Goal: Complete application form

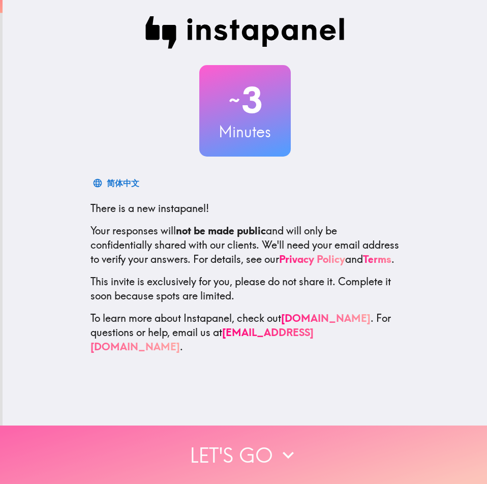
click at [283, 451] on icon "button" at bounding box center [288, 454] width 11 height 7
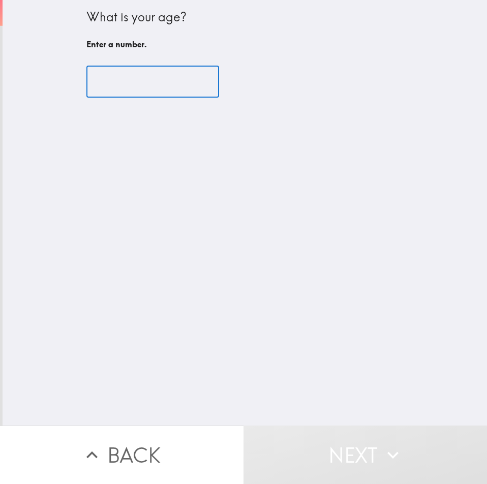
click at [178, 88] on input "number" at bounding box center [152, 82] width 133 height 32
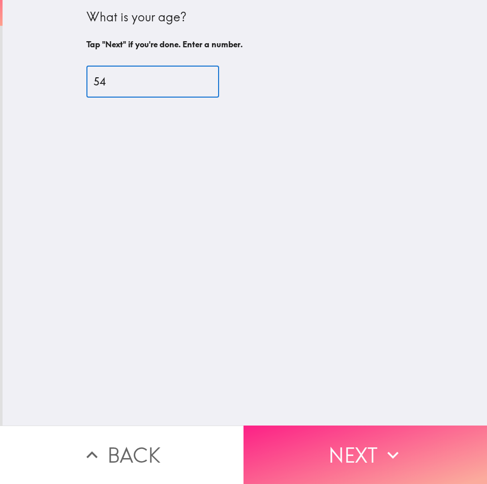
type input "54"
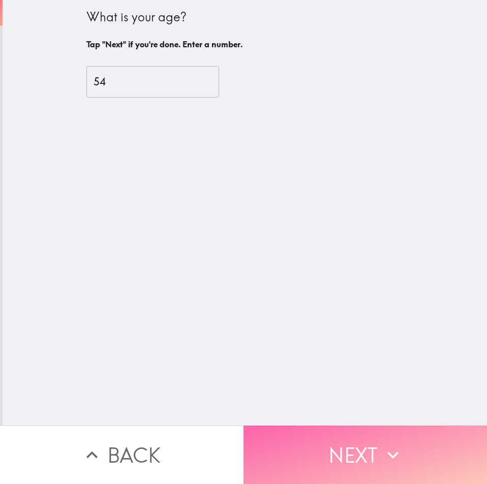
click at [357, 443] on button "Next" at bounding box center [366, 455] width 244 height 58
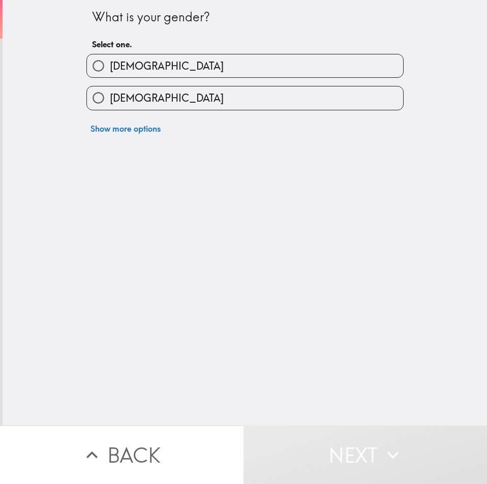
click at [171, 59] on label "[DEMOGRAPHIC_DATA]" at bounding box center [245, 65] width 316 height 23
click at [110, 59] on input "[DEMOGRAPHIC_DATA]" at bounding box center [98, 65] width 23 height 23
radio input "true"
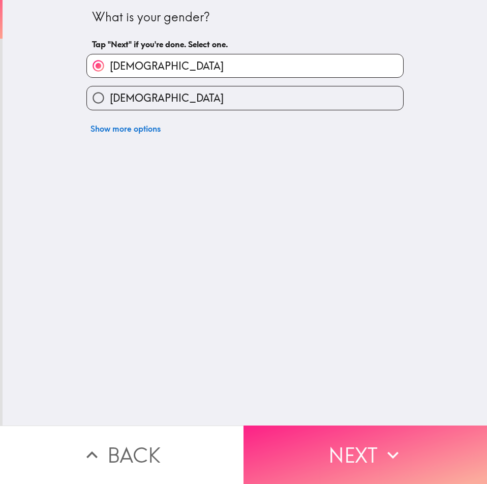
click at [327, 442] on button "Next" at bounding box center [366, 455] width 244 height 58
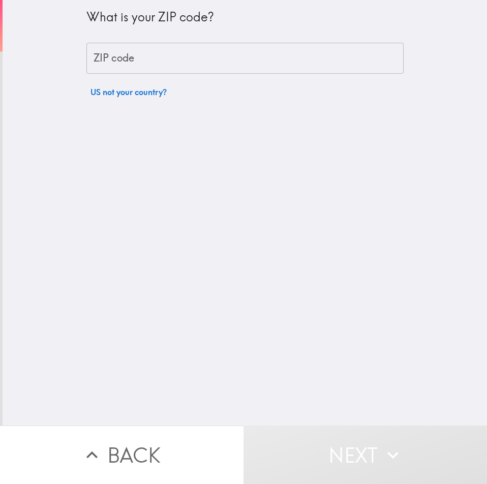
click at [193, 57] on input "ZIP code" at bounding box center [244, 59] width 317 height 32
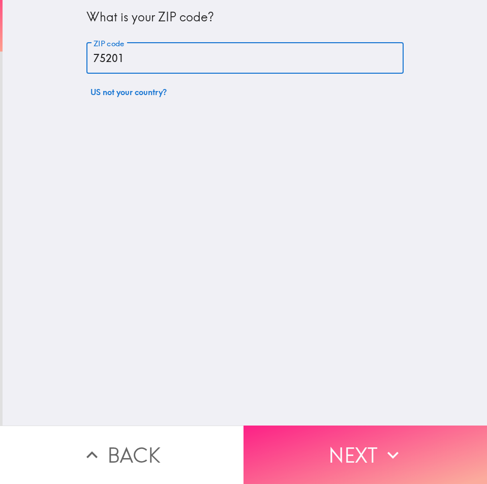
type input "75201"
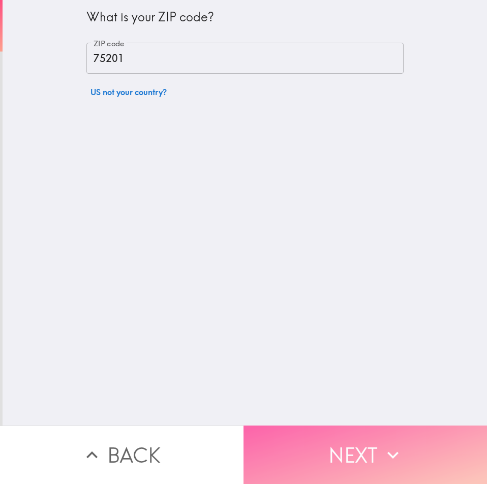
click at [375, 439] on button "Next" at bounding box center [366, 455] width 244 height 58
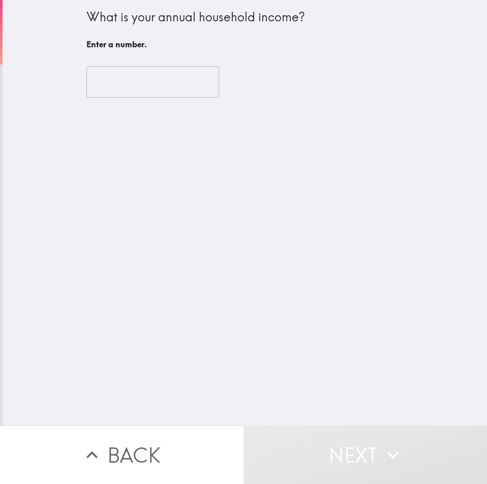
click at [123, 81] on input "number" at bounding box center [152, 82] width 133 height 32
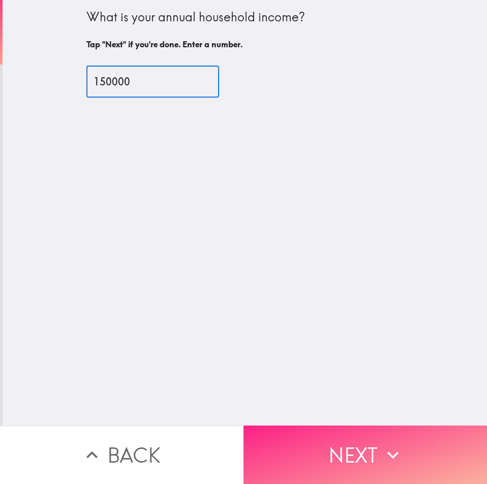
type input "150000"
click at [360, 436] on button "Next" at bounding box center [366, 455] width 244 height 58
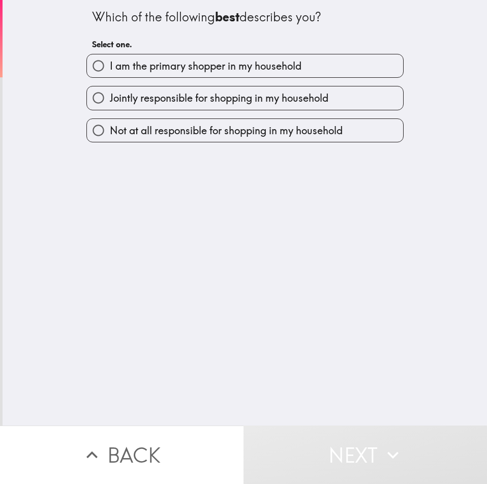
click at [245, 67] on span "I am the primary shopper in my household" at bounding box center [206, 66] width 192 height 14
click at [110, 67] on input "I am the primary shopper in my household" at bounding box center [98, 65] width 23 height 23
radio input "true"
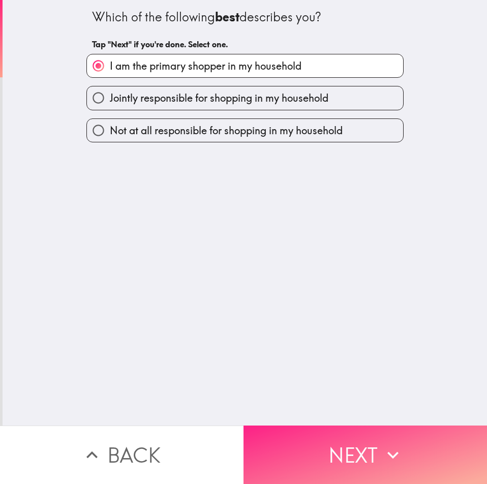
click at [321, 445] on button "Next" at bounding box center [366, 455] width 244 height 58
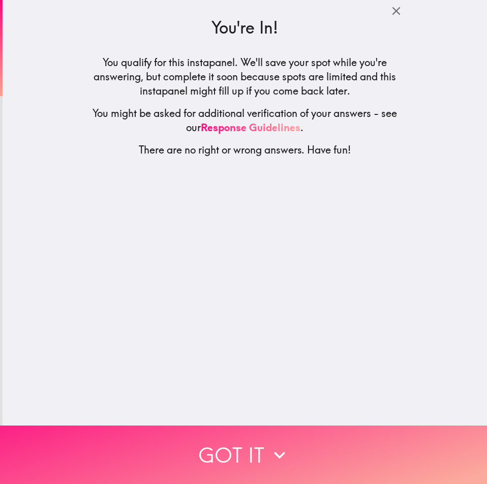
click at [271, 444] on icon "button" at bounding box center [279, 455] width 22 height 22
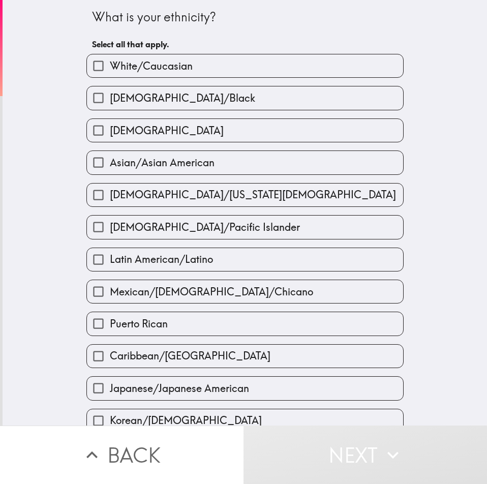
click at [160, 67] on span "White/Caucasian" at bounding box center [151, 66] width 83 height 14
click at [110, 67] on input "White/Caucasian" at bounding box center [98, 65] width 23 height 23
checkbox input "true"
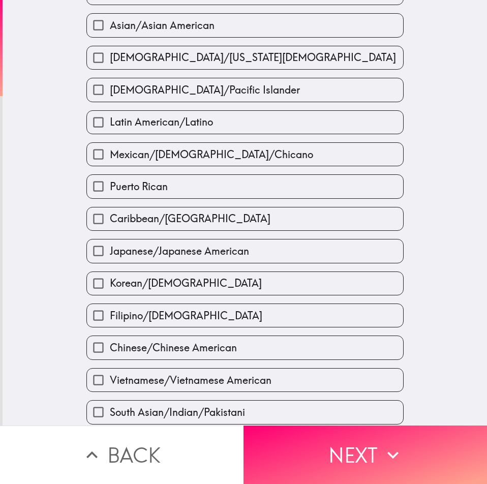
scroll to position [153, 0]
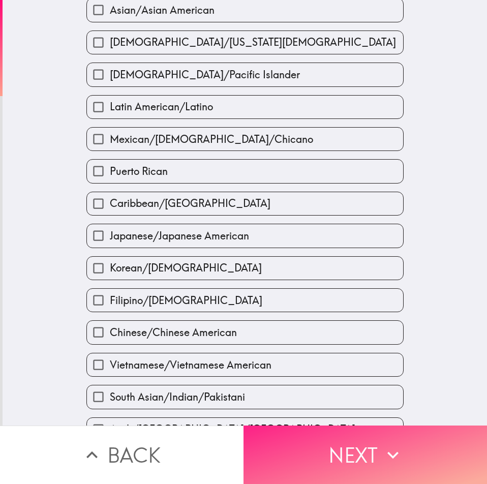
click at [345, 449] on button "Next" at bounding box center [366, 455] width 244 height 58
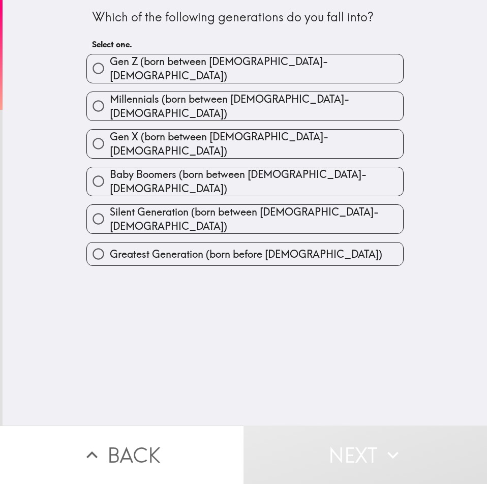
click at [239, 136] on span "Gen X (born between [DEMOGRAPHIC_DATA]-[DEMOGRAPHIC_DATA])" at bounding box center [256, 144] width 293 height 28
click at [110, 136] on input "Gen X (born between [DEMOGRAPHIC_DATA]-[DEMOGRAPHIC_DATA])" at bounding box center [98, 143] width 23 height 23
radio input "true"
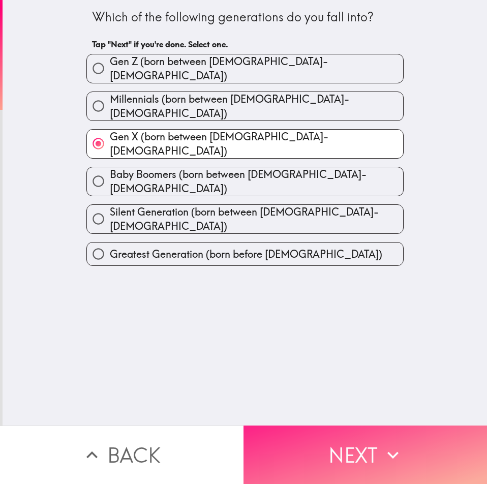
click at [356, 451] on button "Next" at bounding box center [366, 455] width 244 height 58
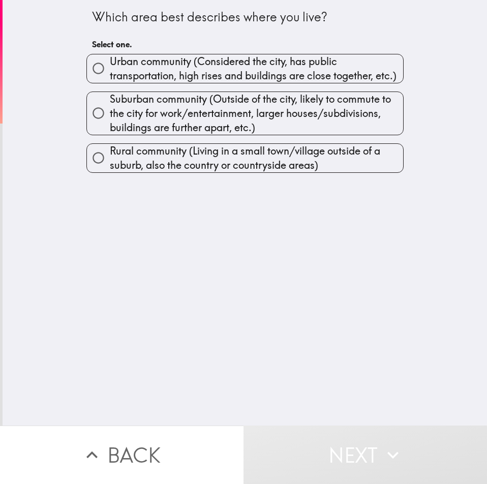
click at [110, 113] on span "Suburban community (Outside of the city, likely to commute to the city for work…" at bounding box center [256, 113] width 293 height 43
click at [107, 113] on input "Suburban community (Outside of the city, likely to commute to the city for work…" at bounding box center [98, 113] width 23 height 23
radio input "true"
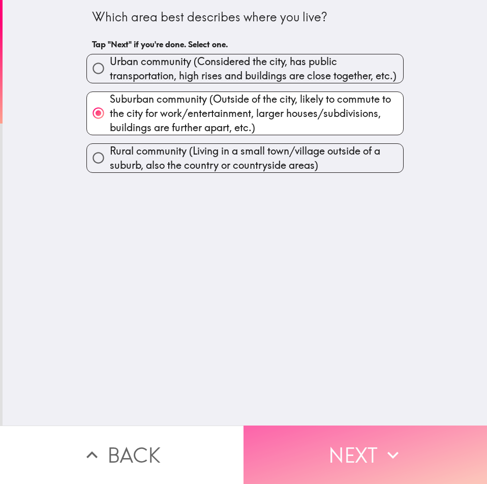
click at [377, 445] on button "Next" at bounding box center [366, 455] width 244 height 58
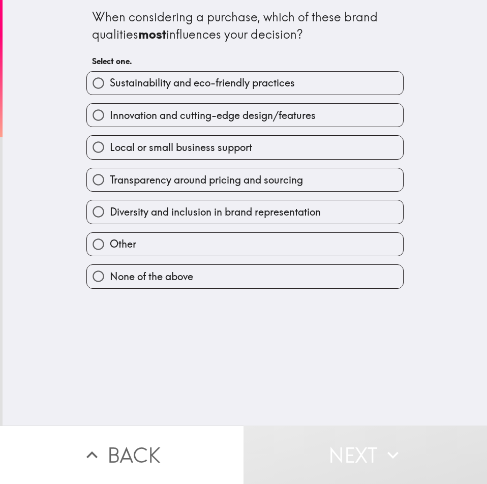
click at [129, 114] on span "Innovation and cutting-edge design/features" at bounding box center [213, 115] width 206 height 14
click at [110, 114] on input "Innovation and cutting-edge design/features" at bounding box center [98, 115] width 23 height 23
radio input "true"
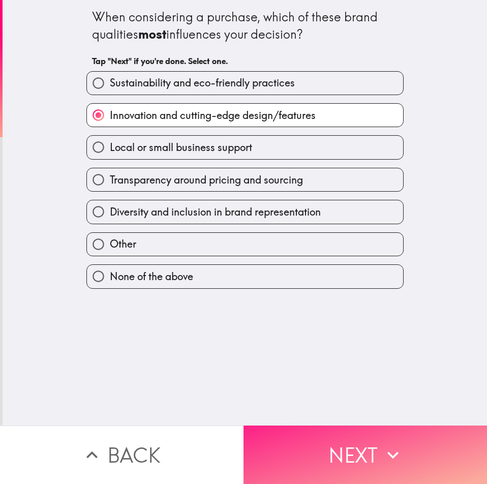
click at [338, 445] on button "Next" at bounding box center [366, 455] width 244 height 58
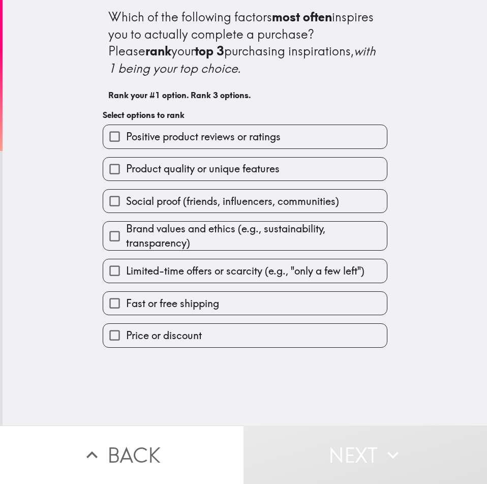
click at [108, 167] on input "Product quality or unique features" at bounding box center [114, 169] width 23 height 23
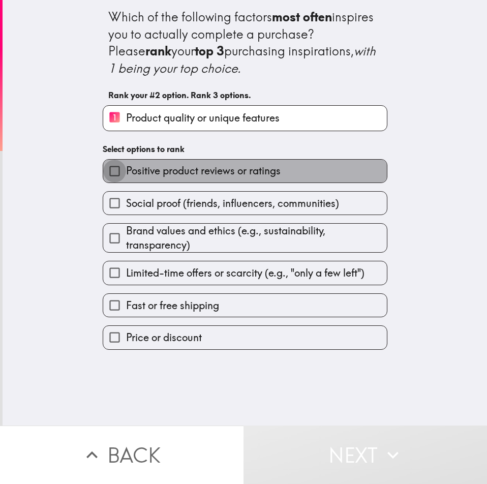
click at [108, 171] on input "Positive product reviews or ratings" at bounding box center [114, 171] width 23 height 23
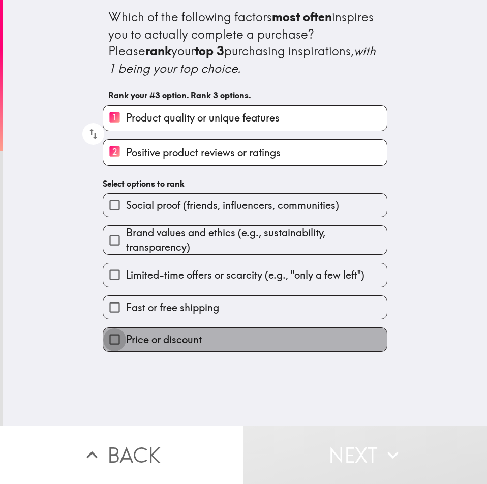
click at [107, 340] on input "Price or discount" at bounding box center [114, 339] width 23 height 23
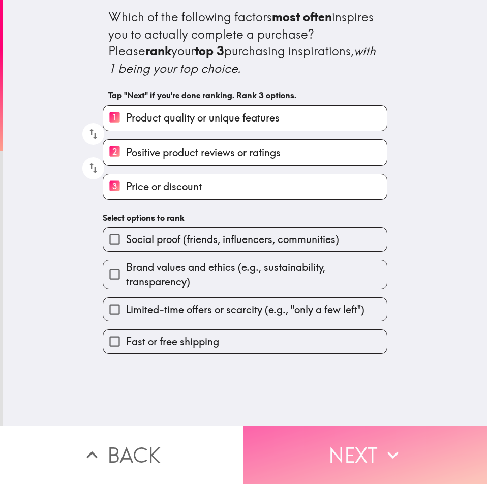
click at [362, 436] on button "Next" at bounding box center [366, 455] width 244 height 58
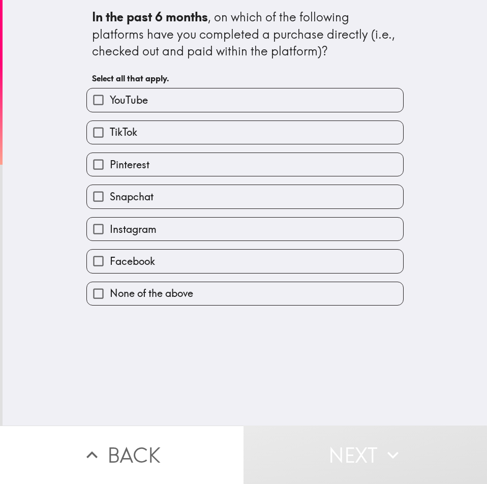
click at [93, 105] on input "YouTube" at bounding box center [98, 99] width 23 height 23
checkbox input "true"
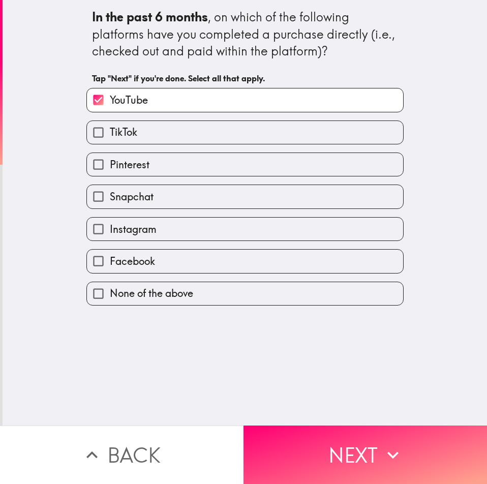
click at [88, 137] on input "TikTok" at bounding box center [98, 132] width 23 height 23
checkbox input "true"
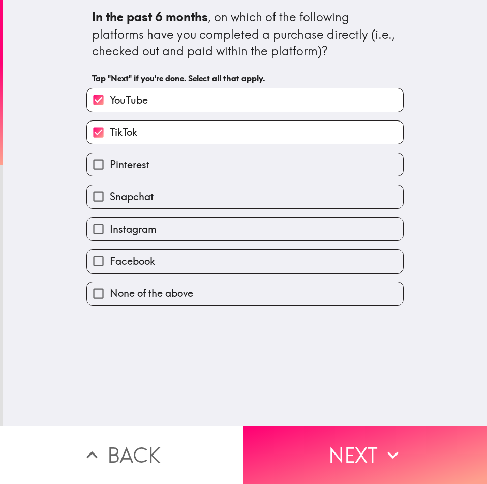
click at [87, 168] on input "Pinterest" at bounding box center [98, 164] width 23 height 23
checkbox input "true"
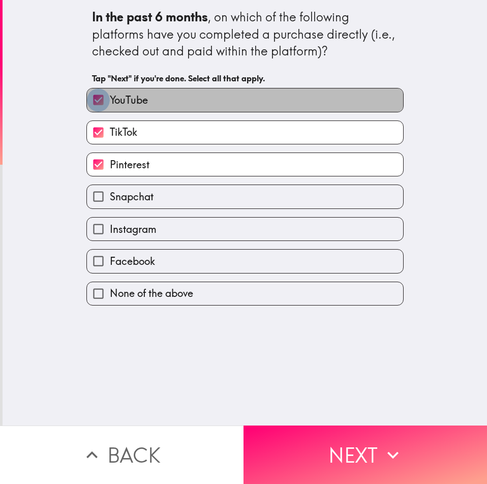
click at [89, 104] on input "YouTube" at bounding box center [98, 99] width 23 height 23
checkbox input "false"
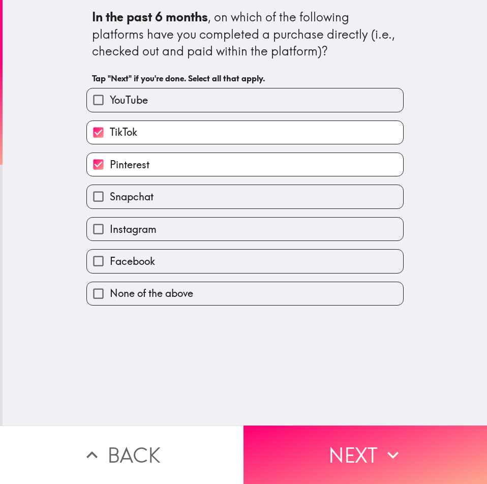
click at [91, 136] on input "TikTok" at bounding box center [98, 132] width 23 height 23
checkbox input "false"
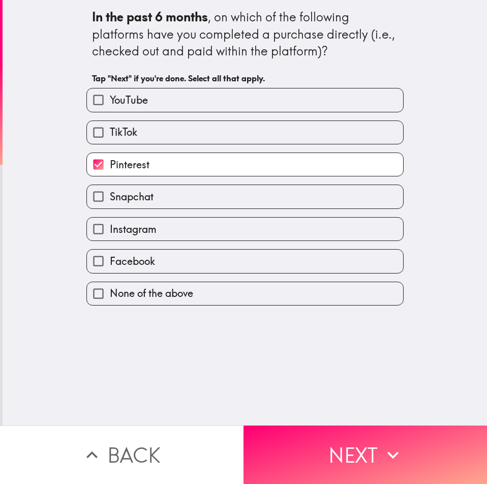
click at [88, 165] on input "Pinterest" at bounding box center [98, 164] width 23 height 23
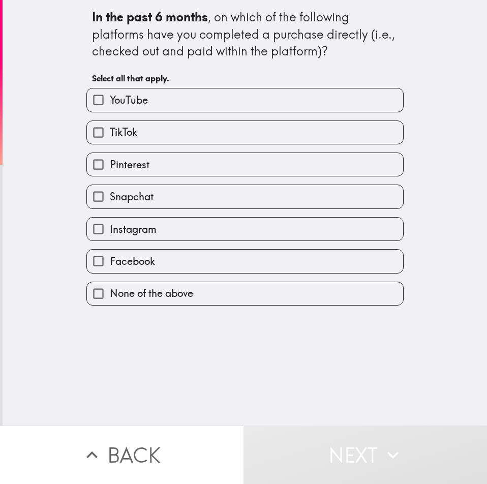
click at [90, 168] on input "Pinterest" at bounding box center [98, 164] width 23 height 23
checkbox input "true"
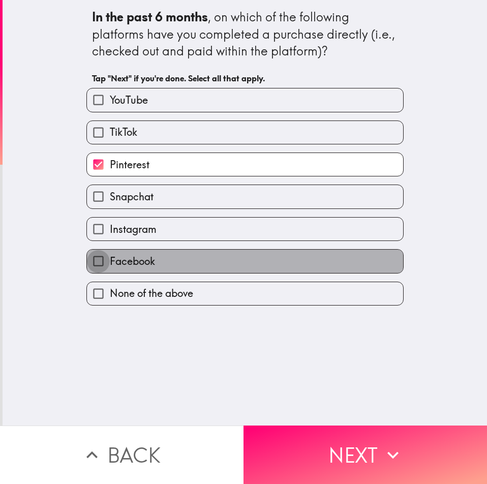
click at [87, 259] on input "Facebook" at bounding box center [98, 261] width 23 height 23
checkbox input "true"
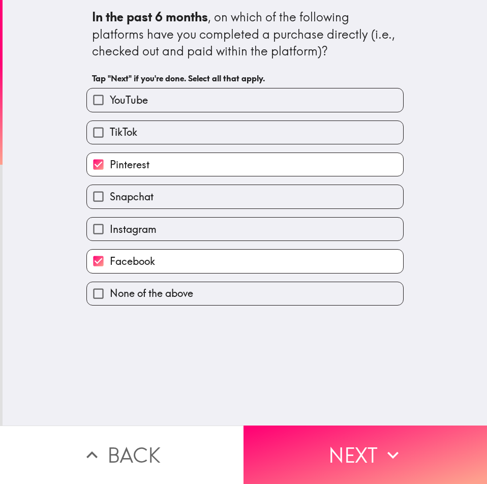
click at [88, 228] on input "Instagram" at bounding box center [98, 229] width 23 height 23
checkbox input "true"
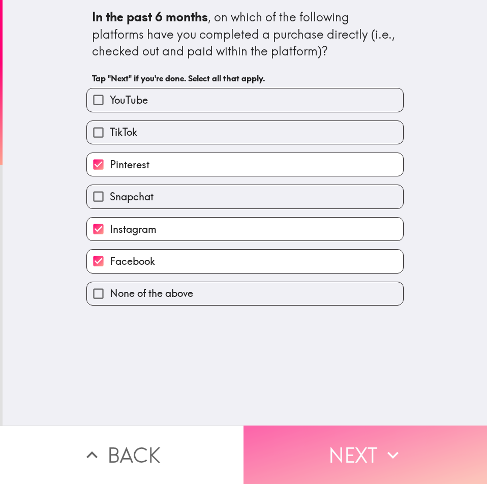
click at [348, 448] on button "Next" at bounding box center [366, 455] width 244 height 58
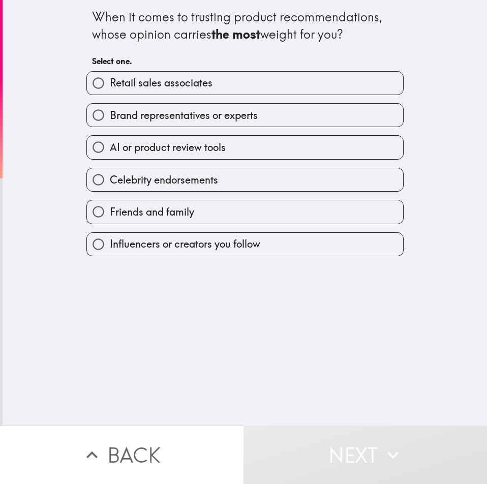
click at [139, 151] on span "AI or product review tools" at bounding box center [168, 147] width 116 height 14
click at [110, 151] on input "AI or product review tools" at bounding box center [98, 147] width 23 height 23
radio input "true"
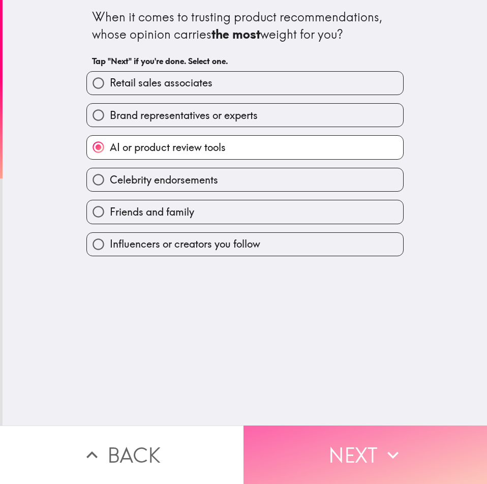
click at [375, 442] on button "Next" at bounding box center [366, 455] width 244 height 58
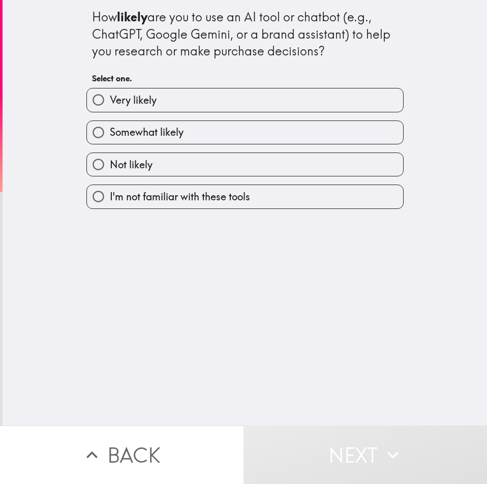
click at [135, 99] on span "Very likely" at bounding box center [133, 100] width 47 height 14
click at [110, 99] on input "Very likely" at bounding box center [98, 99] width 23 height 23
radio input "true"
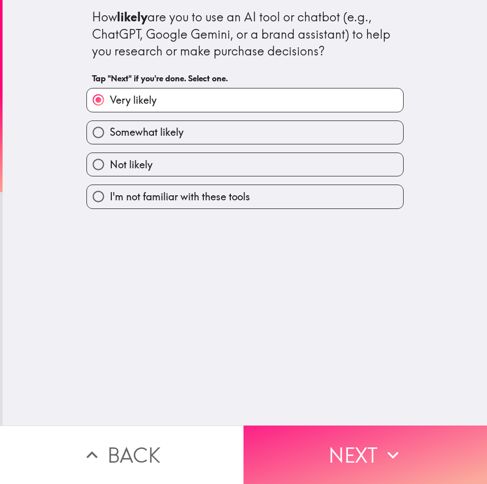
click at [352, 442] on button "Next" at bounding box center [366, 455] width 244 height 58
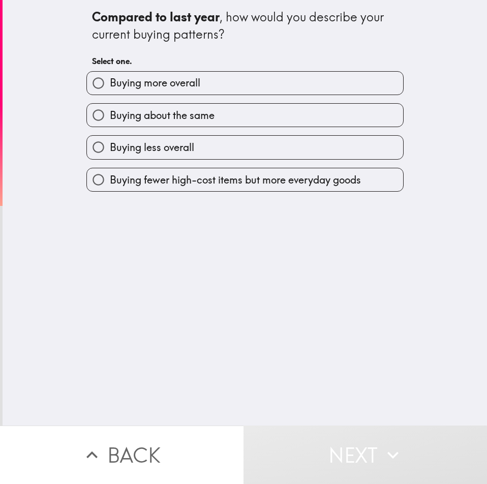
click at [200, 80] on label "Buying more overall" at bounding box center [245, 83] width 316 height 23
click at [110, 80] on input "Buying more overall" at bounding box center [98, 83] width 23 height 23
radio input "true"
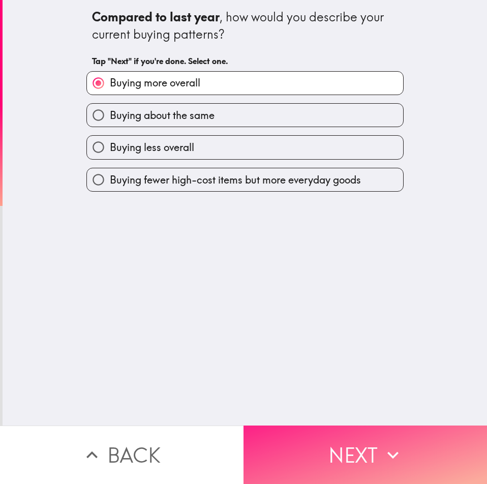
click at [363, 447] on button "Next" at bounding box center [366, 455] width 244 height 58
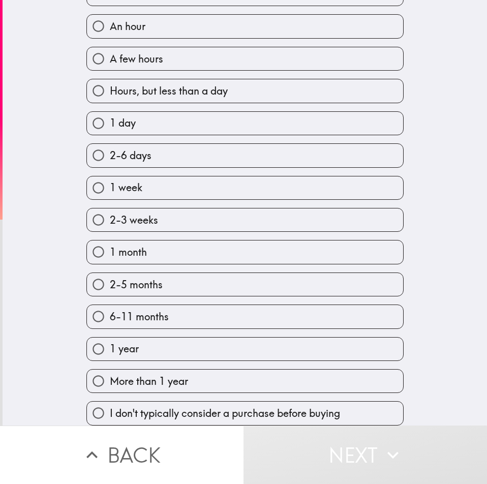
scroll to position [129, 0]
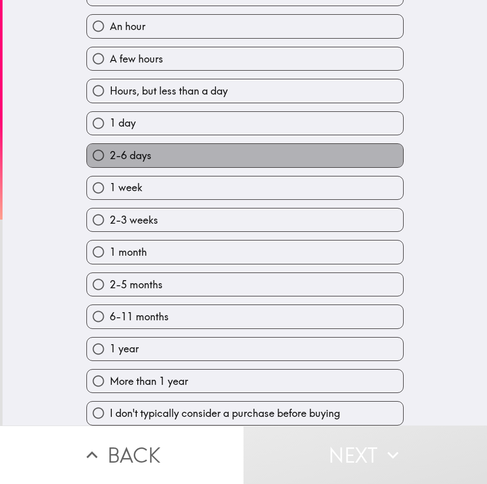
click at [175, 145] on label "2-6 days" at bounding box center [245, 155] width 316 height 23
click at [110, 145] on input "2-6 days" at bounding box center [98, 155] width 23 height 23
radio input "true"
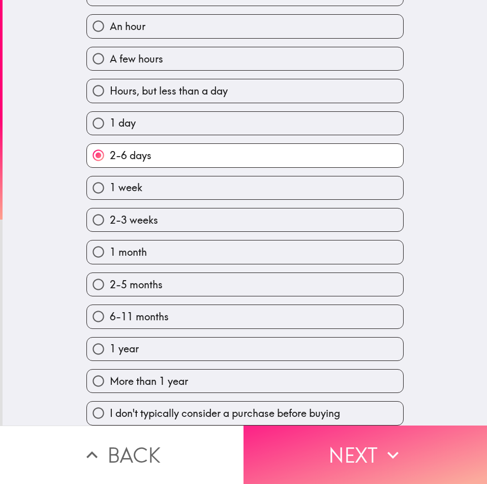
click at [348, 446] on button "Next" at bounding box center [366, 455] width 244 height 58
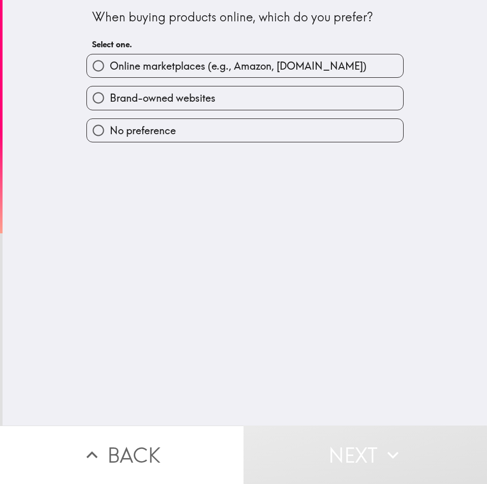
click at [98, 66] on input "Online marketplaces (e.g., Amazon, [DOMAIN_NAME])" at bounding box center [98, 65] width 23 height 23
radio input "true"
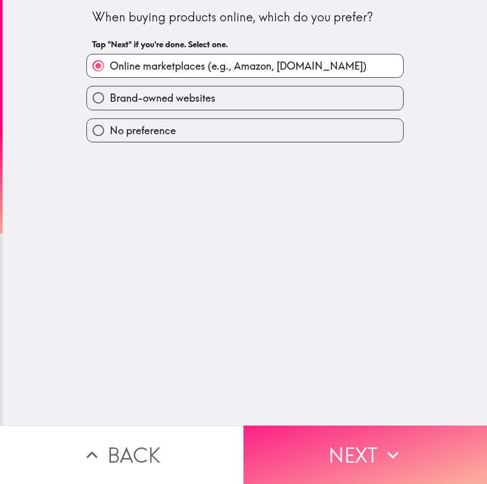
click at [324, 451] on button "Next" at bounding box center [366, 455] width 244 height 58
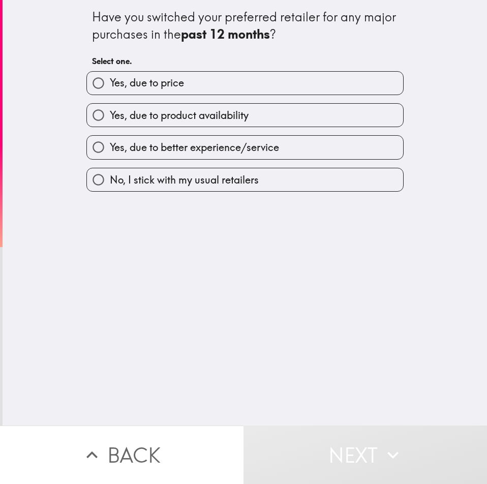
click at [152, 149] on span "Yes, due to better experience/service" at bounding box center [194, 147] width 169 height 14
click at [110, 149] on input "Yes, due to better experience/service" at bounding box center [98, 147] width 23 height 23
radio input "true"
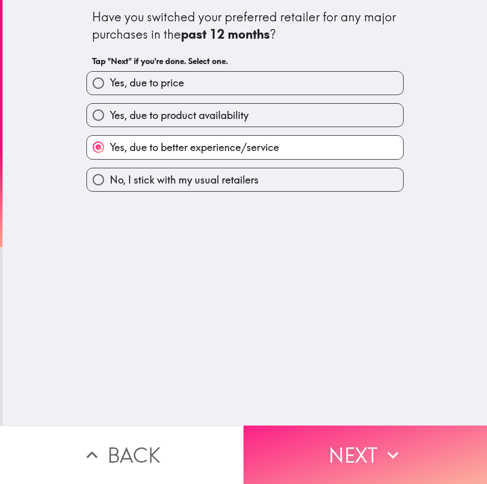
click at [340, 448] on button "Next" at bounding box center [366, 455] width 244 height 58
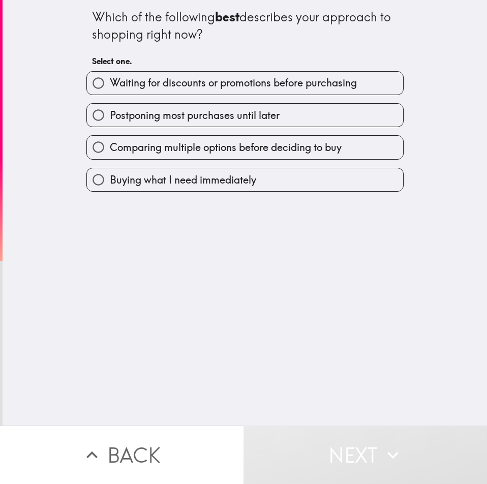
click at [142, 148] on span "Comparing multiple options before deciding to buy" at bounding box center [226, 147] width 232 height 14
click at [110, 148] on input "Comparing multiple options before deciding to buy" at bounding box center [98, 147] width 23 height 23
radio input "true"
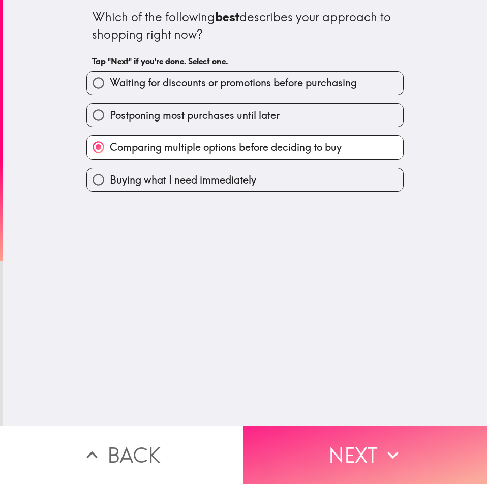
click at [382, 444] on icon "button" at bounding box center [393, 455] width 22 height 22
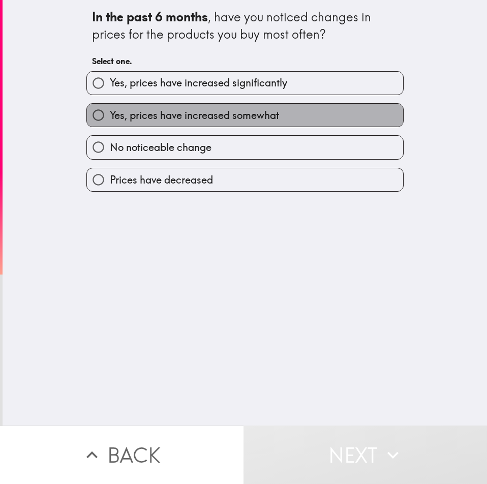
click at [152, 117] on span "Yes, prices have increased somewhat" at bounding box center [194, 115] width 169 height 14
click at [110, 117] on input "Yes, prices have increased somewhat" at bounding box center [98, 115] width 23 height 23
radio input "true"
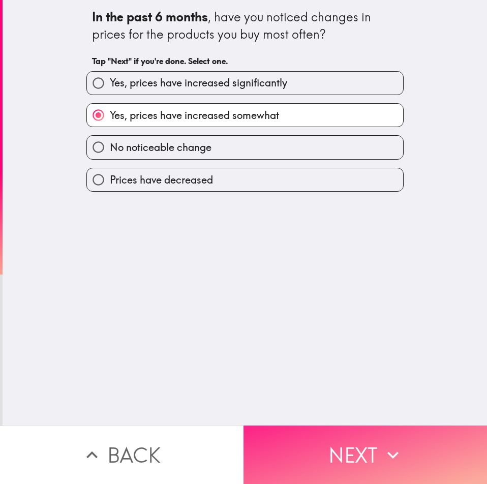
click at [330, 444] on button "Next" at bounding box center [366, 455] width 244 height 58
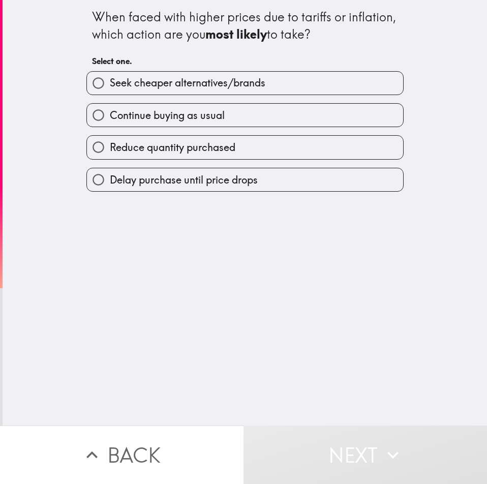
click at [160, 112] on span "Continue buying as usual" at bounding box center [167, 115] width 115 height 14
click at [110, 112] on input "Continue buying as usual" at bounding box center [98, 115] width 23 height 23
radio input "true"
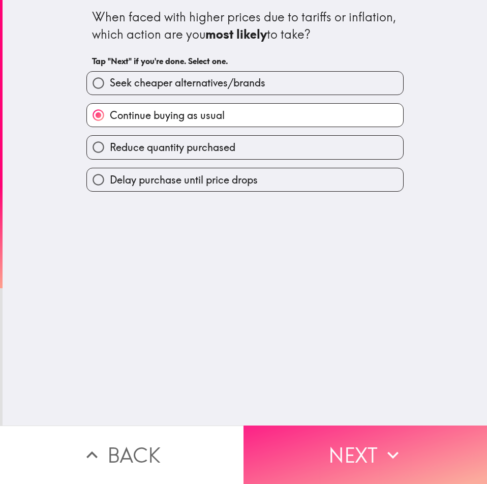
click at [359, 446] on button "Next" at bounding box center [366, 455] width 244 height 58
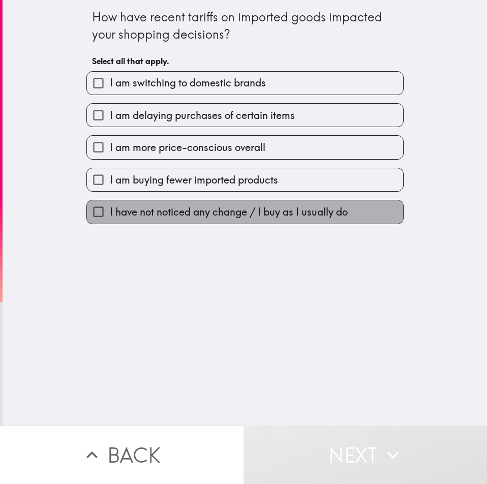
click at [130, 213] on span "I have not noticed any change / I buy as I usually do" at bounding box center [229, 212] width 238 height 14
click at [110, 213] on input "I have not noticed any change / I buy as I usually do" at bounding box center [98, 211] width 23 height 23
checkbox input "true"
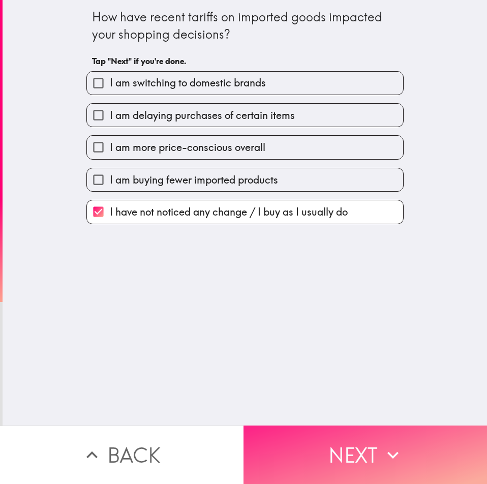
click at [359, 440] on button "Next" at bounding box center [366, 455] width 244 height 58
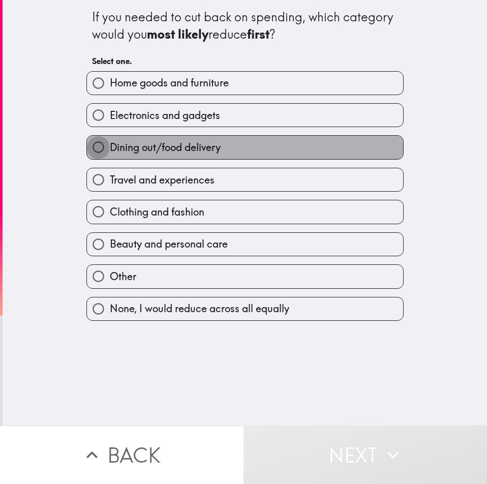
click at [88, 150] on input "Dining out/food delivery" at bounding box center [98, 147] width 23 height 23
radio input "true"
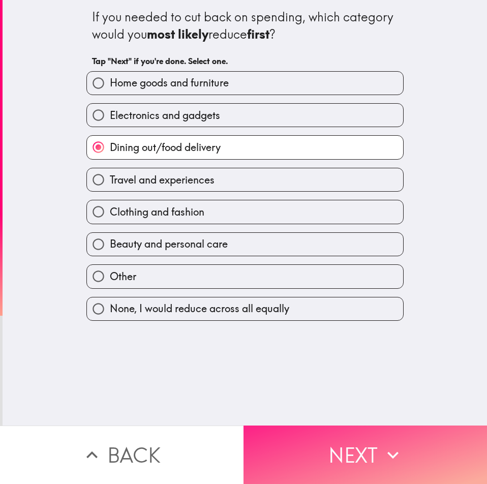
click at [404, 440] on button "Next" at bounding box center [366, 455] width 244 height 58
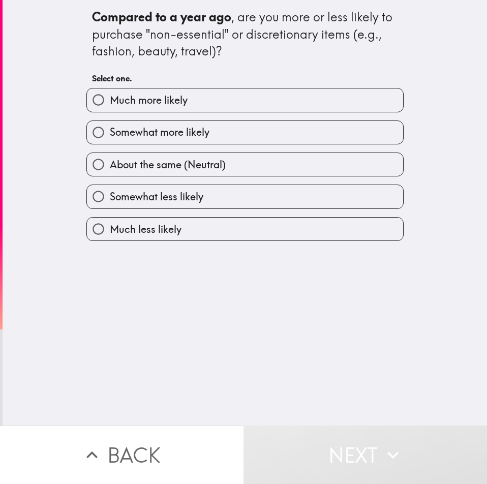
click at [146, 103] on span "Much more likely" at bounding box center [149, 100] width 78 height 14
click at [110, 103] on input "Much more likely" at bounding box center [98, 99] width 23 height 23
radio input "true"
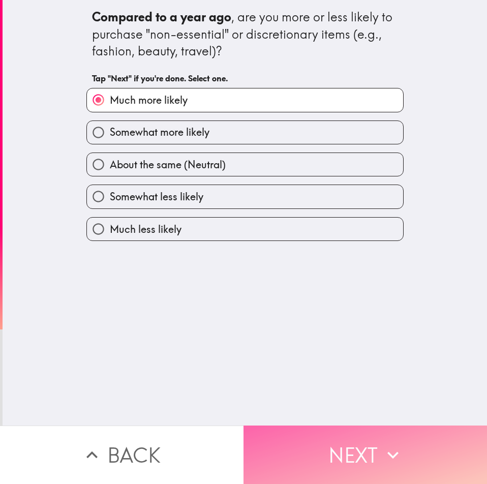
click at [341, 442] on button "Next" at bounding box center [366, 455] width 244 height 58
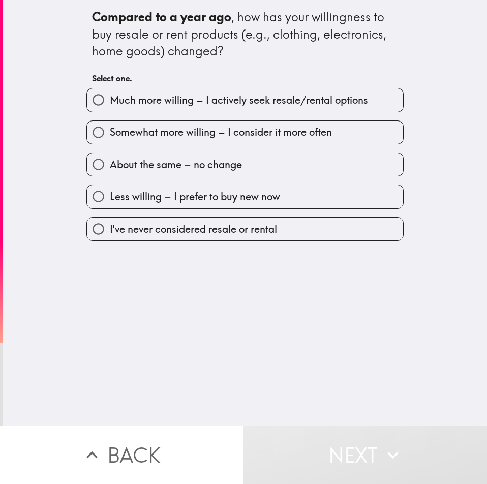
click at [97, 98] on input "Much more willing – I actively seek resale/rental options" at bounding box center [98, 99] width 23 height 23
radio input "true"
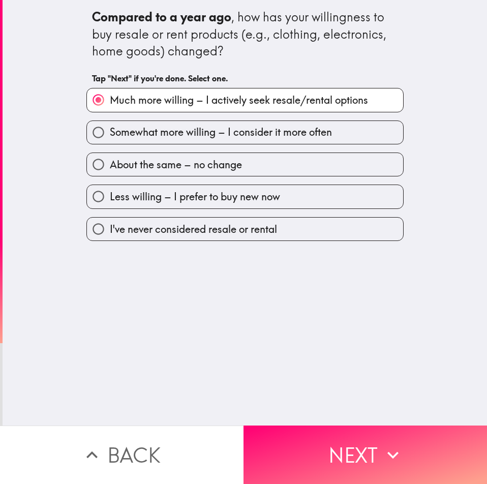
click at [91, 135] on input "Somewhat more willing – I consider it more often" at bounding box center [98, 132] width 23 height 23
radio input "true"
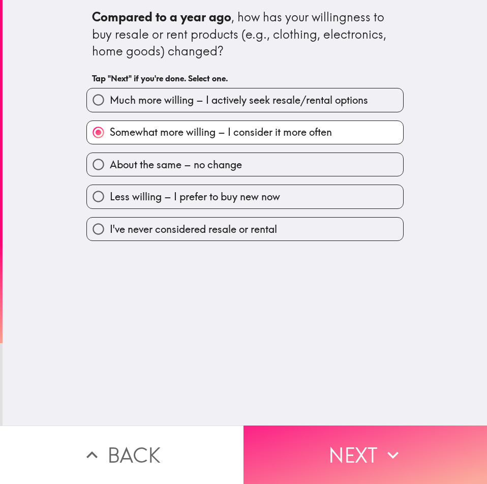
click at [327, 433] on button "Next" at bounding box center [366, 455] width 244 height 58
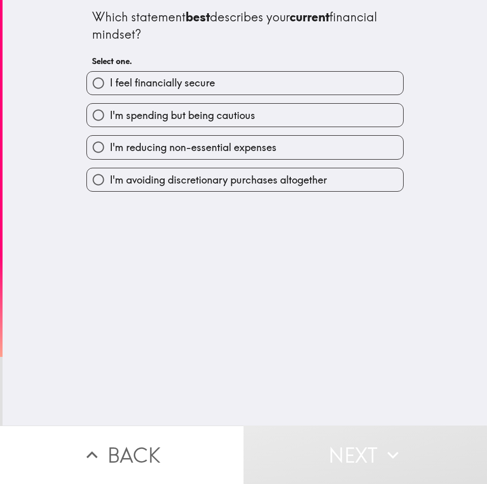
click at [168, 79] on span "I feel financially secure" at bounding box center [162, 83] width 105 height 14
click at [110, 79] on input "I feel financially secure" at bounding box center [98, 83] width 23 height 23
radio input "true"
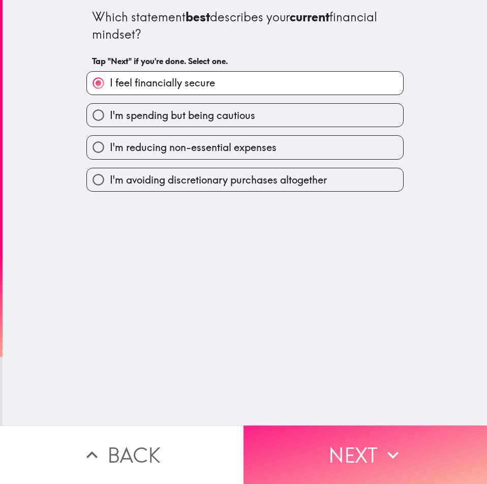
click at [344, 438] on button "Next" at bounding box center [366, 455] width 244 height 58
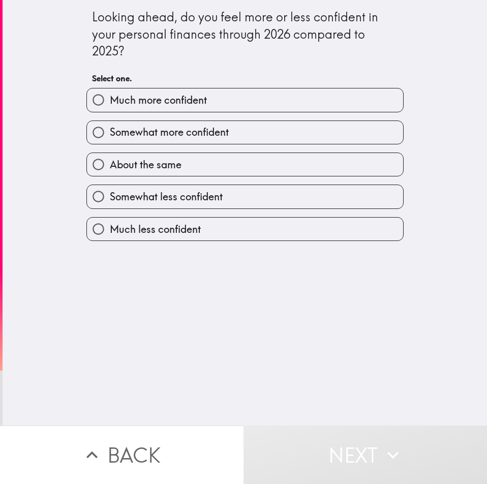
click at [162, 99] on span "Much more confident" at bounding box center [158, 100] width 97 height 14
click at [110, 99] on input "Much more confident" at bounding box center [98, 99] width 23 height 23
radio input "true"
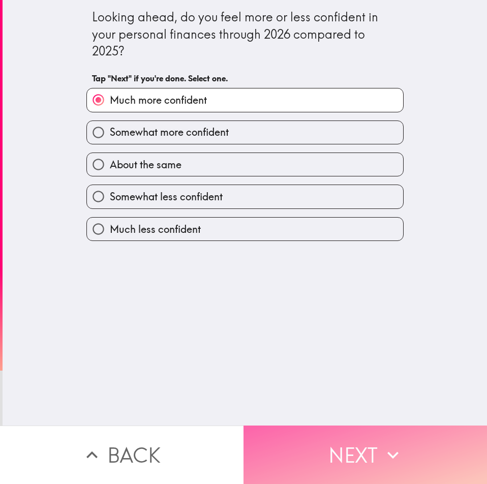
click at [346, 437] on button "Next" at bounding box center [366, 455] width 244 height 58
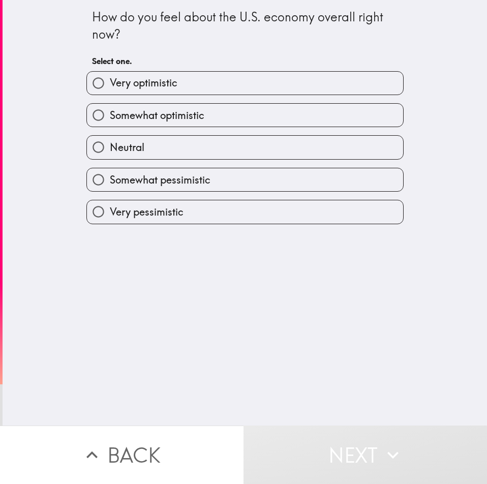
click at [156, 84] on span "Very optimistic" at bounding box center [144, 83] width 68 height 14
click at [110, 84] on input "Very optimistic" at bounding box center [98, 83] width 23 height 23
radio input "true"
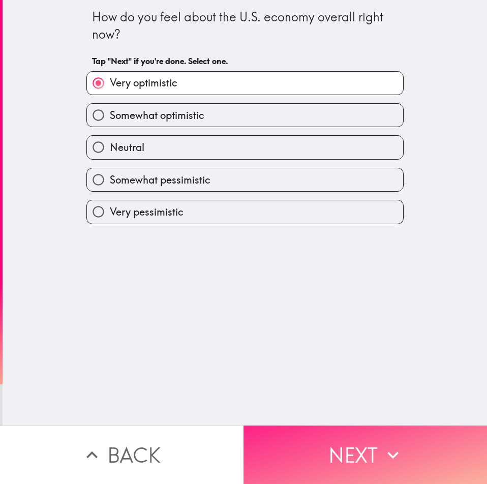
click at [348, 442] on button "Next" at bounding box center [366, 455] width 244 height 58
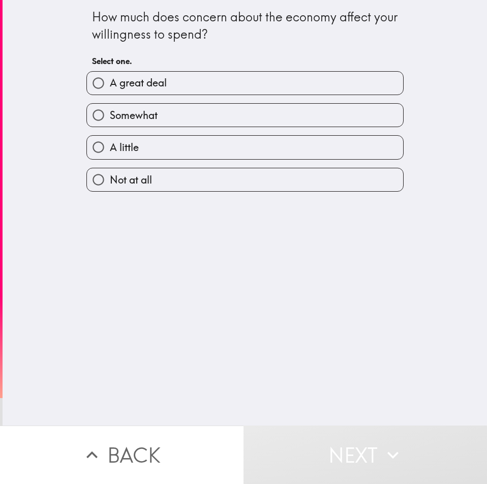
click at [156, 185] on label "Not at all" at bounding box center [245, 179] width 316 height 23
click at [110, 185] on input "Not at all" at bounding box center [98, 179] width 23 height 23
radio input "true"
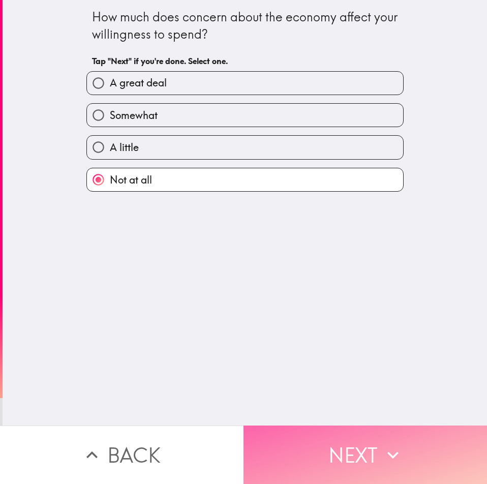
click at [361, 435] on button "Next" at bounding box center [366, 455] width 244 height 58
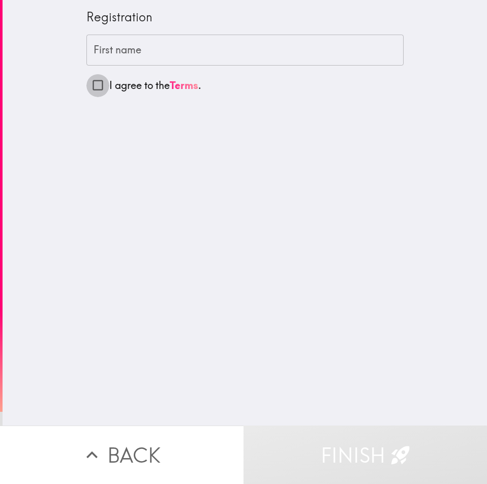
click at [90, 87] on input "I agree to the Terms ." at bounding box center [97, 85] width 23 height 23
checkbox input "true"
click at [121, 47] on div "First name First name" at bounding box center [244, 51] width 317 height 32
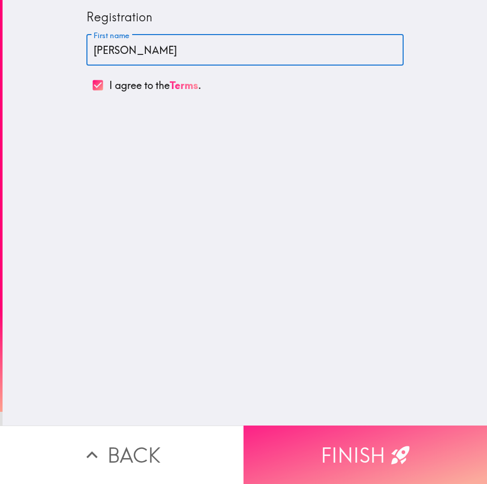
type input "[PERSON_NAME]"
click at [334, 445] on button "Finish" at bounding box center [366, 455] width 244 height 58
